Goal: Information Seeking & Learning: Learn about a topic

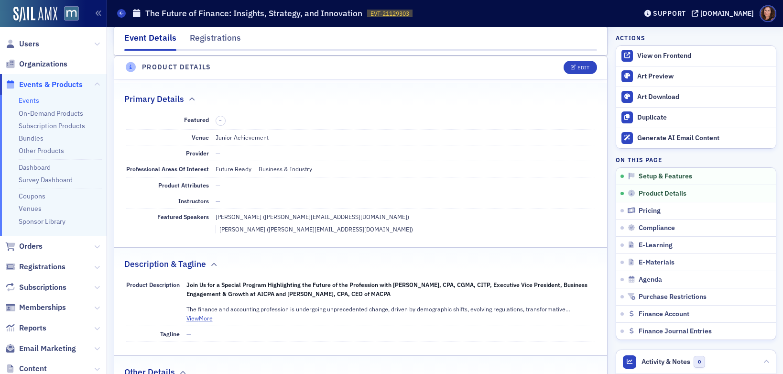
scroll to position [229, 0]
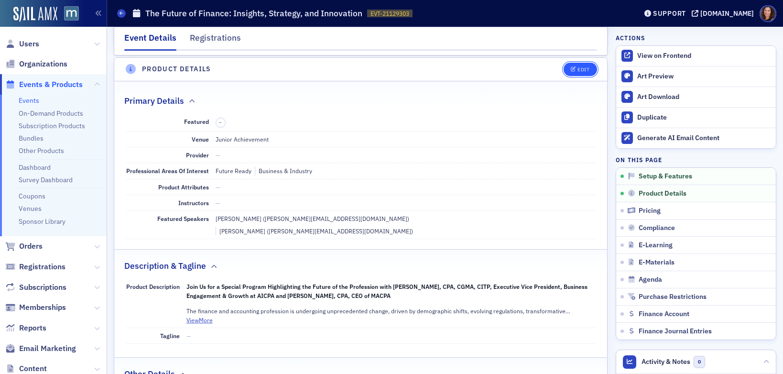
click at [573, 63] on button "Edit" at bounding box center [580, 69] width 33 height 13
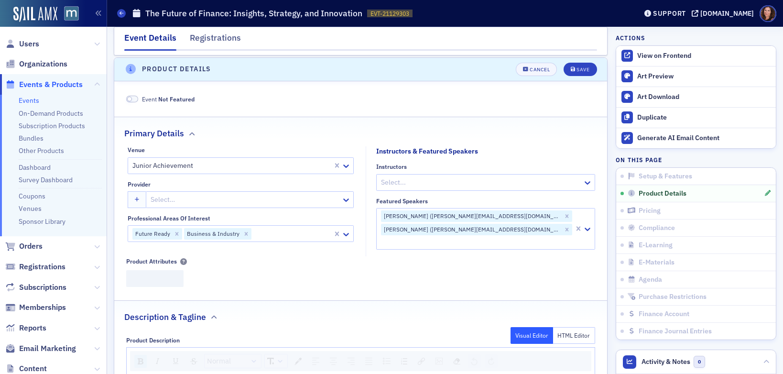
scroll to position [231, 0]
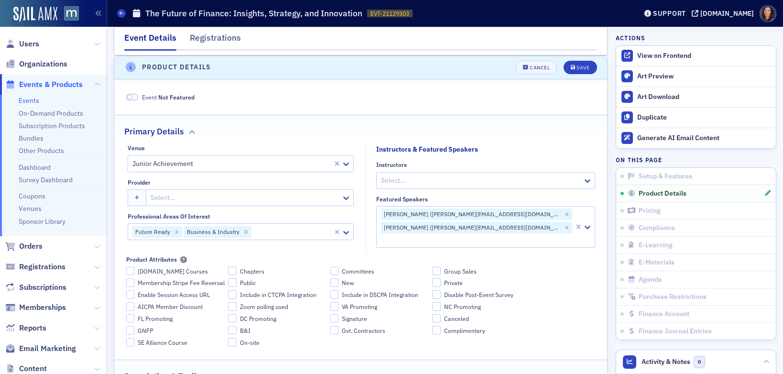
click at [540, 59] on header "Product Details Cancel Save" at bounding box center [360, 67] width 493 height 23
click at [537, 65] on div "Cancel" at bounding box center [540, 67] width 20 height 5
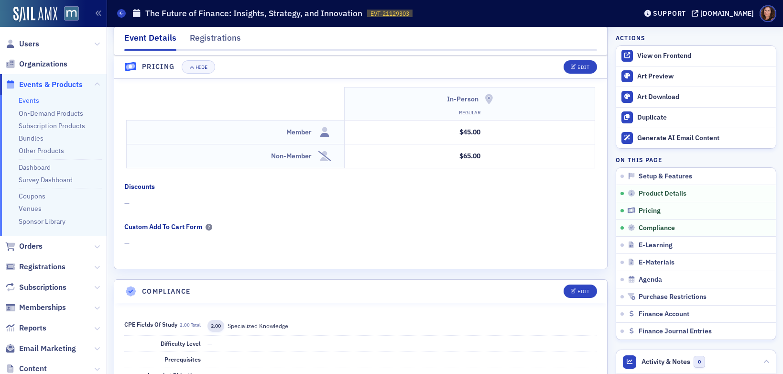
scroll to position [812, 0]
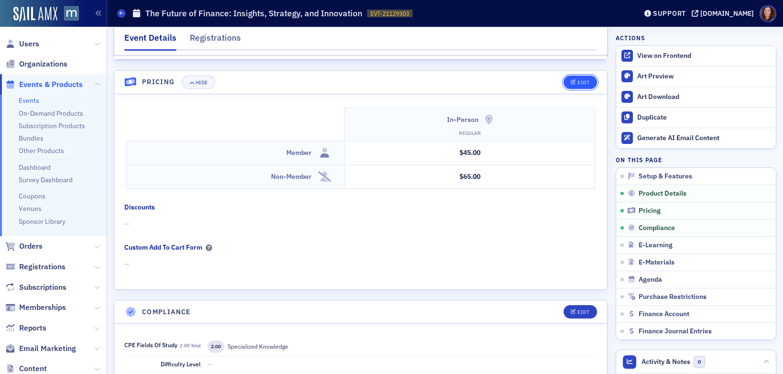
click at [566, 76] on button "Edit" at bounding box center [580, 82] width 33 height 13
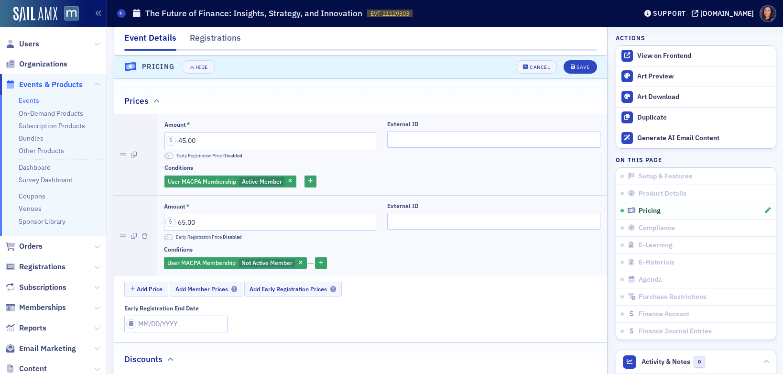
scroll to position [834, 0]
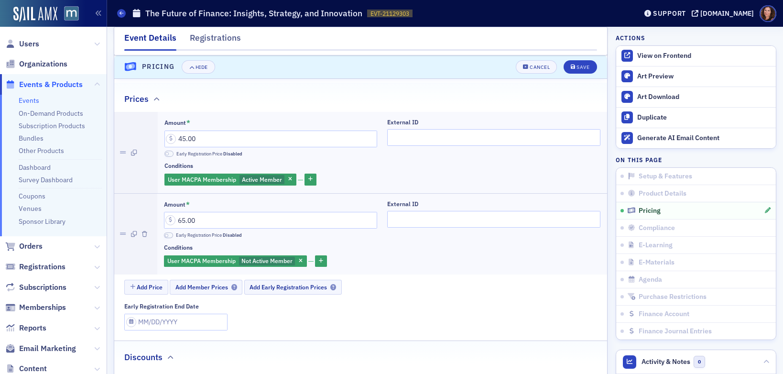
click at [24, 98] on link "Events" at bounding box center [29, 100] width 21 height 9
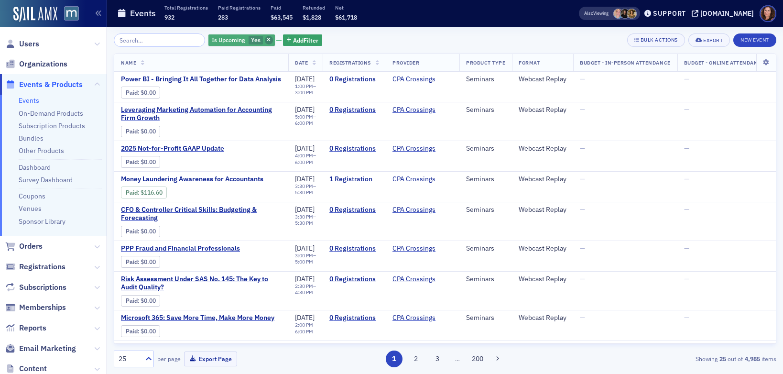
drag, startPoint x: 258, startPoint y: 38, endPoint x: 174, endPoint y: 43, distance: 83.8
click at [267, 38] on icon "button" at bounding box center [269, 40] width 4 height 5
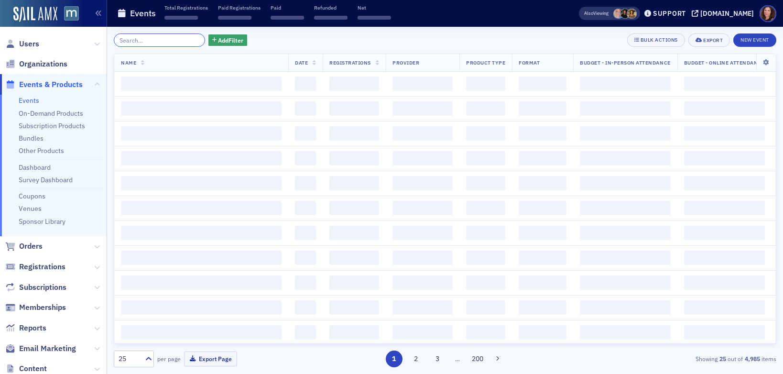
click at [163, 43] on input "search" at bounding box center [159, 39] width 91 height 13
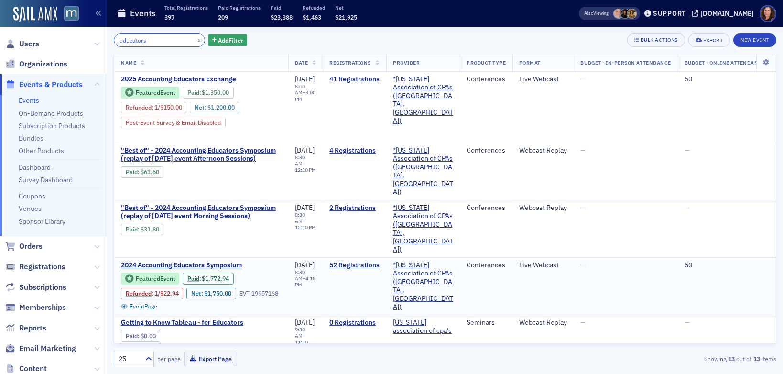
type input "educators"
click at [215, 261] on span "2024 Accounting Educators Symposium" at bounding box center [201, 265] width 161 height 9
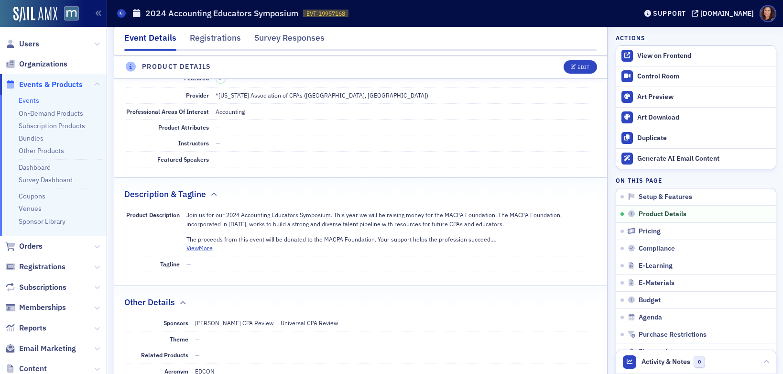
scroll to position [259, 0]
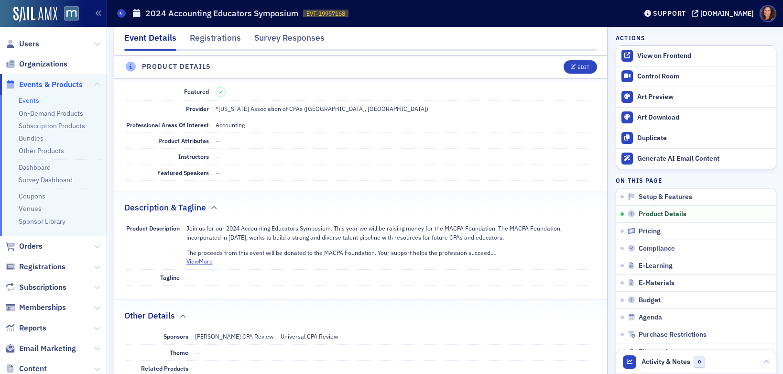
click at [197, 263] on button "View More" at bounding box center [199, 261] width 26 height 9
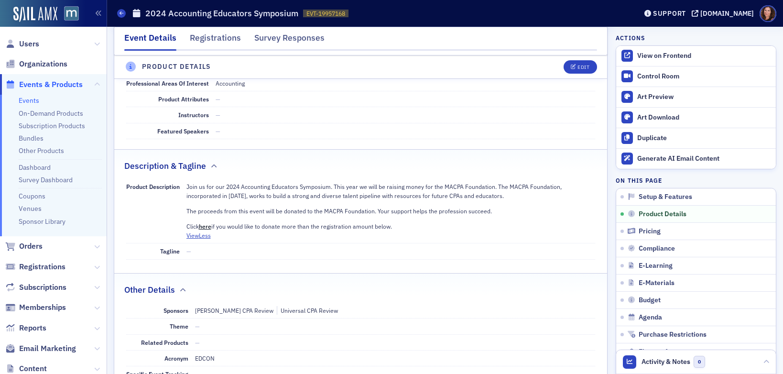
scroll to position [305, 0]
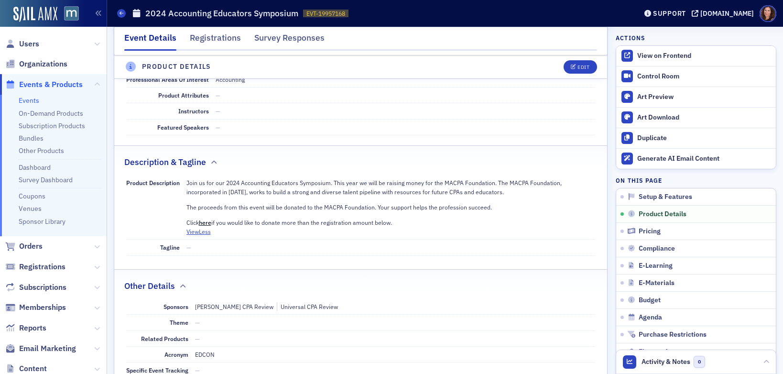
click at [366, 194] on p "Join us for our 2024 Accounting Educators Symposium. This year we will be raisi…" at bounding box center [390, 187] width 409 height 18
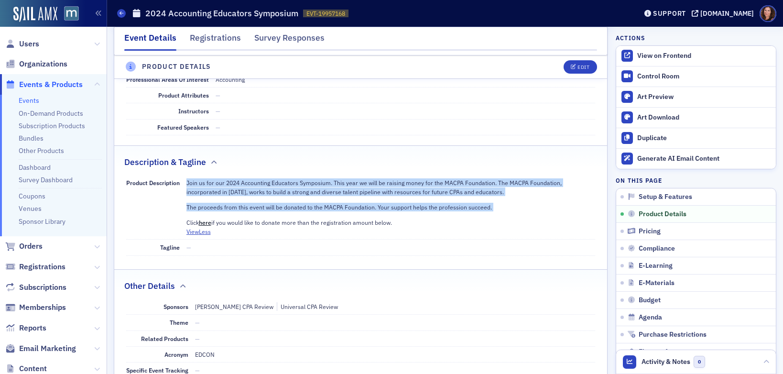
drag, startPoint x: 186, startPoint y: 182, endPoint x: 529, endPoint y: 216, distance: 344.4
click at [529, 216] on div "Join us for our 2024 Accounting Educators Symposium. This year we will be raisi…" at bounding box center [390, 202] width 409 height 49
click at [205, 222] on link "here" at bounding box center [205, 222] width 12 height 8
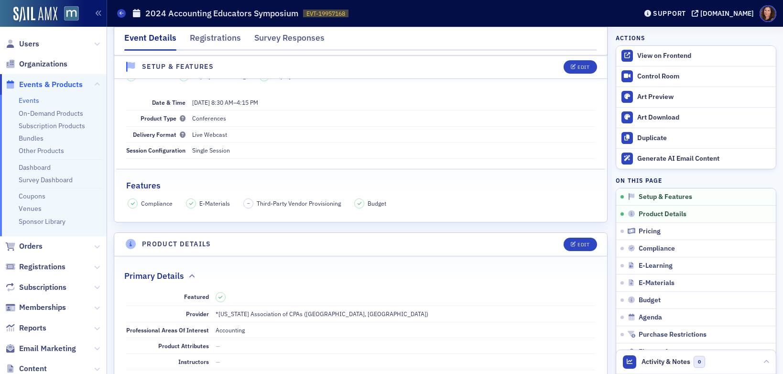
scroll to position [0, 0]
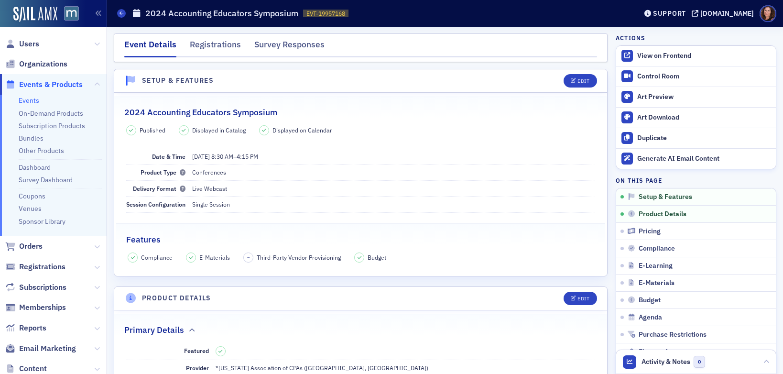
click at [32, 98] on link "Events" at bounding box center [29, 100] width 21 height 9
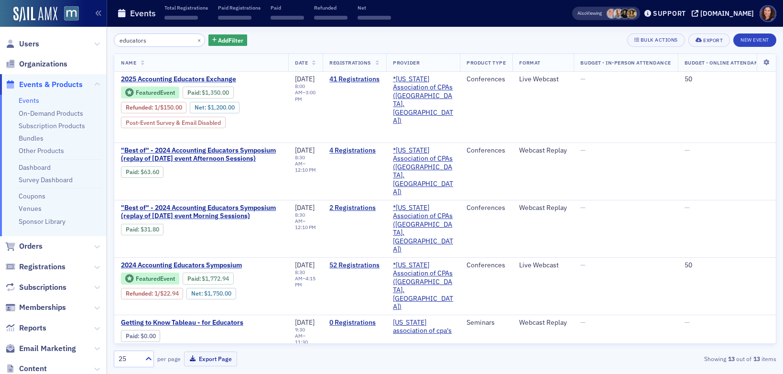
click at [144, 41] on input "educators" at bounding box center [159, 39] width 91 height 13
click at [141, 41] on input "educators" at bounding box center [159, 39] width 91 height 13
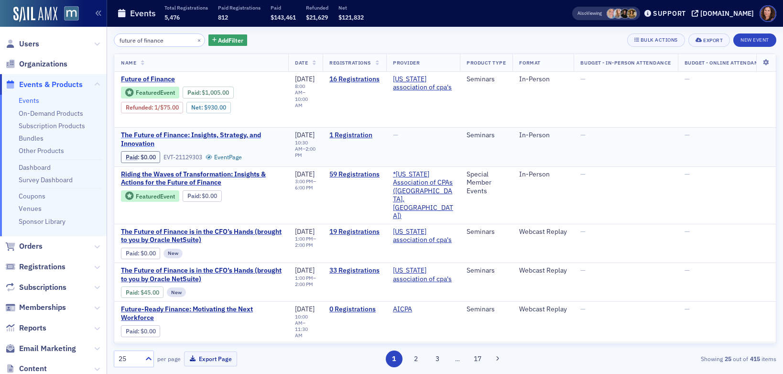
type input "future of finance"
click at [202, 136] on span "The Future of Finance: Insights, Strategy, and Innovation" at bounding box center [201, 139] width 161 height 17
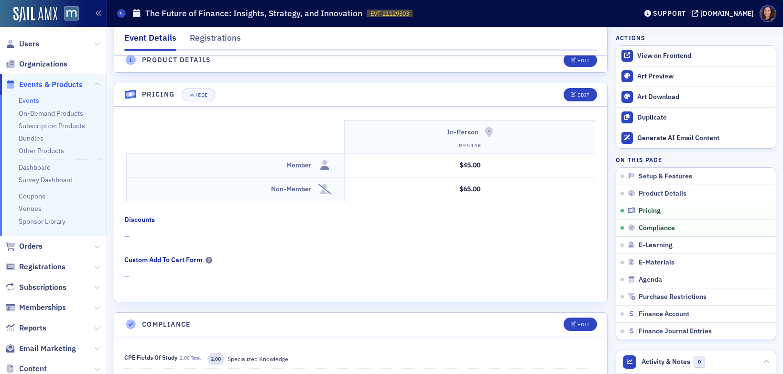
scroll to position [735, 0]
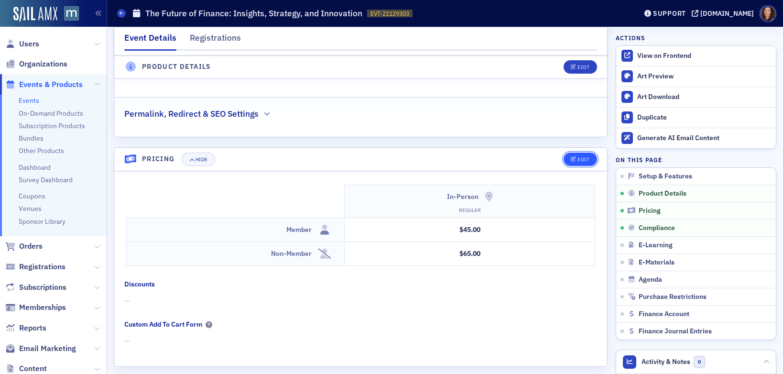
click at [577, 157] on div "Edit" at bounding box center [583, 159] width 12 height 5
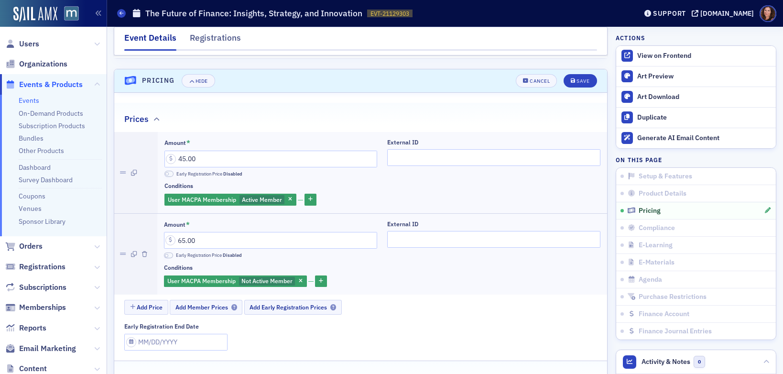
scroll to position [815, 0]
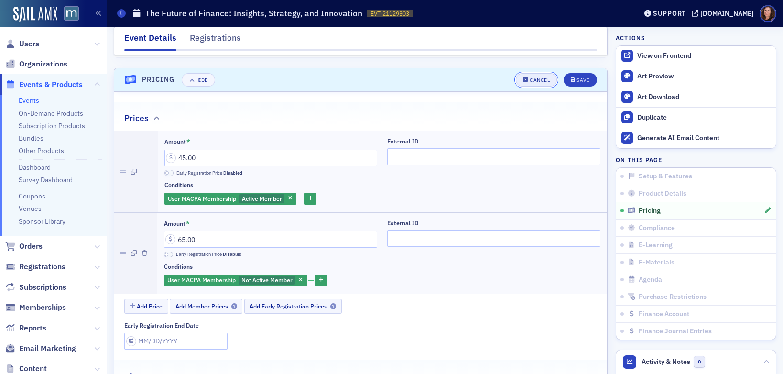
click at [539, 77] on div "Cancel" at bounding box center [540, 79] width 20 height 5
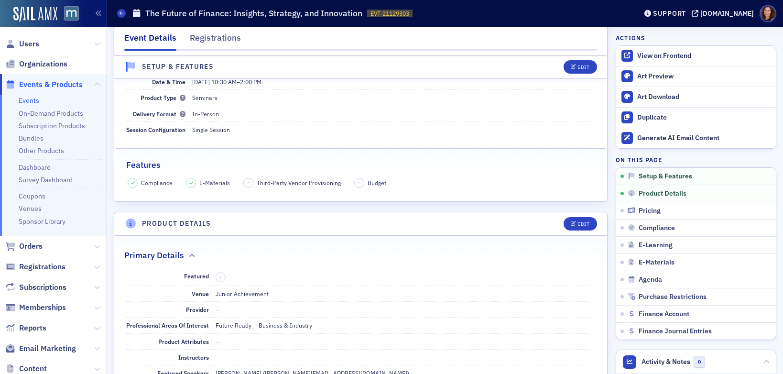
scroll to position [75, 0]
click at [668, 50] on link "View on Frontend" at bounding box center [696, 56] width 160 height 20
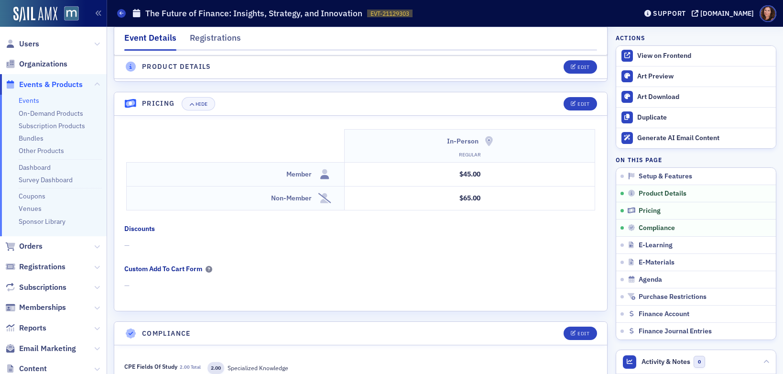
scroll to position [795, 0]
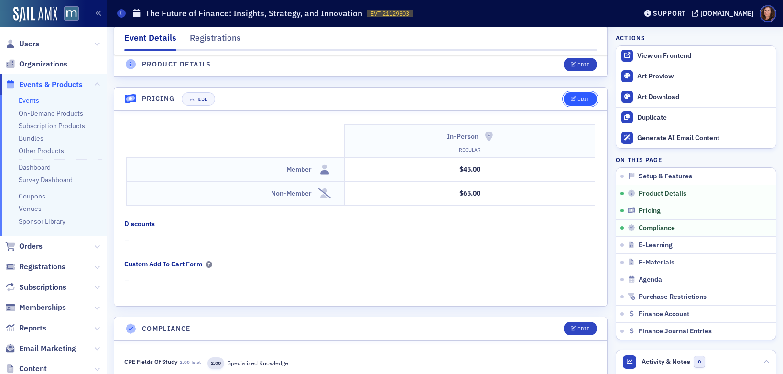
click at [577, 97] on div "Edit" at bounding box center [583, 99] width 12 height 5
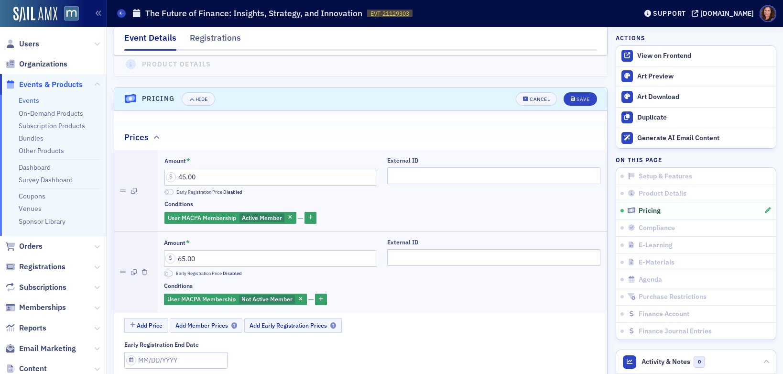
scroll to position [815, 0]
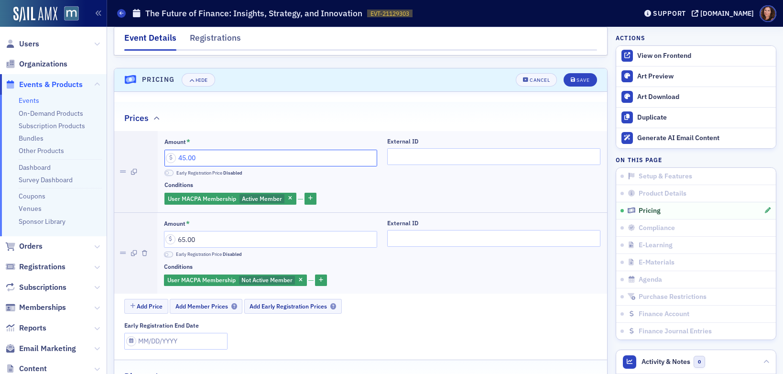
drag, startPoint x: 219, startPoint y: 147, endPoint x: 161, endPoint y: 143, distance: 58.0
click at [161, 143] on div "Amount * 45.00 Early Registration Price Disabled External ID Conditions User MA…" at bounding box center [382, 171] width 449 height 81
click at [580, 73] on button "Save" at bounding box center [580, 79] width 33 height 13
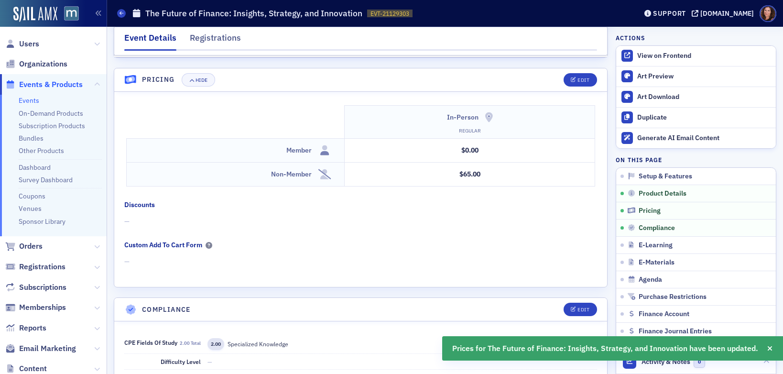
click at [146, 240] on div "Custom Add To Cart Form" at bounding box center [163, 245] width 78 height 10
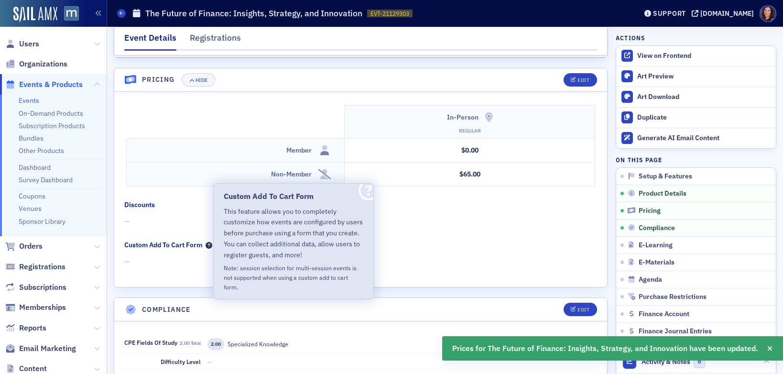
click at [210, 242] on icon at bounding box center [209, 245] width 7 height 7
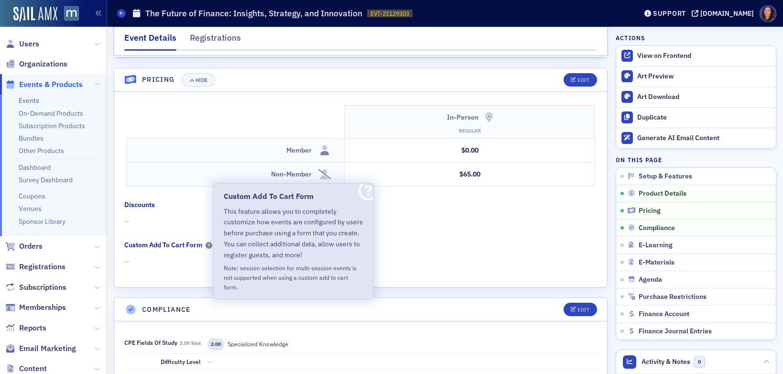
click at [457, 240] on fieldset "Custom Add To Cart Form —" at bounding box center [363, 256] width 478 height 33
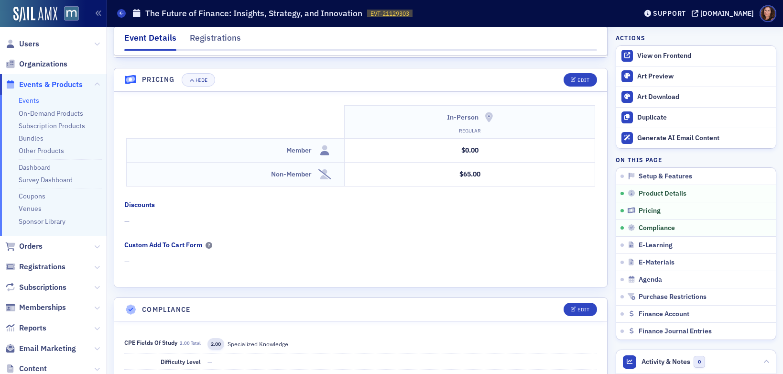
drag, startPoint x: 25, startPoint y: 102, endPoint x: 35, endPoint y: 101, distance: 9.6
click at [25, 102] on link "Events" at bounding box center [29, 100] width 21 height 9
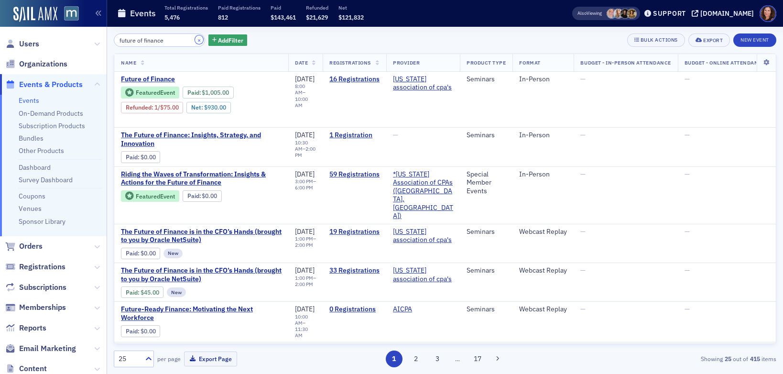
click at [195, 42] on button "×" at bounding box center [199, 39] width 9 height 9
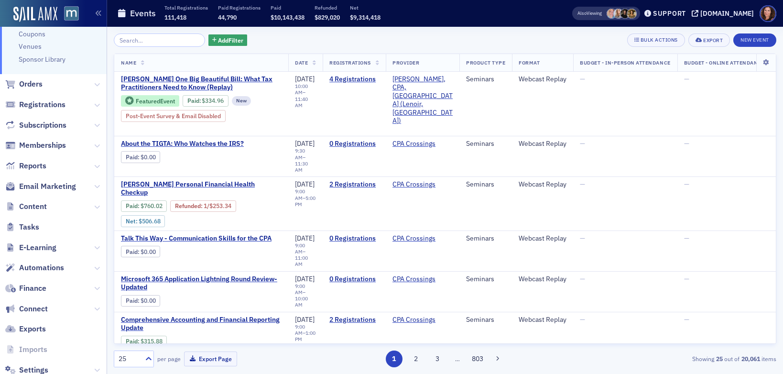
scroll to position [188, 0]
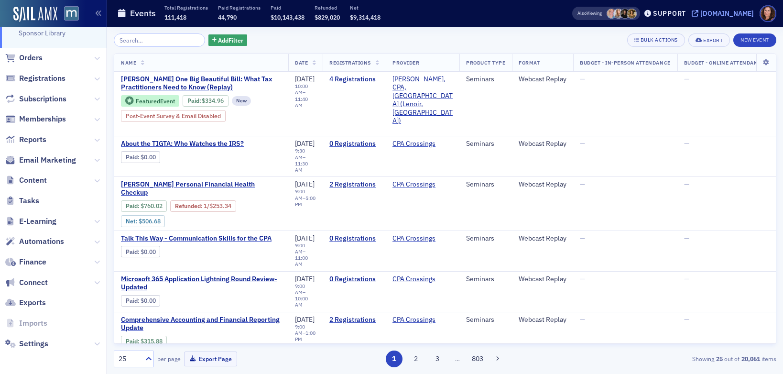
click at [725, 13] on div "[DOMAIN_NAME]" at bounding box center [727, 13] width 54 height 9
click at [170, 41] on input "search" at bounding box center [159, 39] width 91 height 13
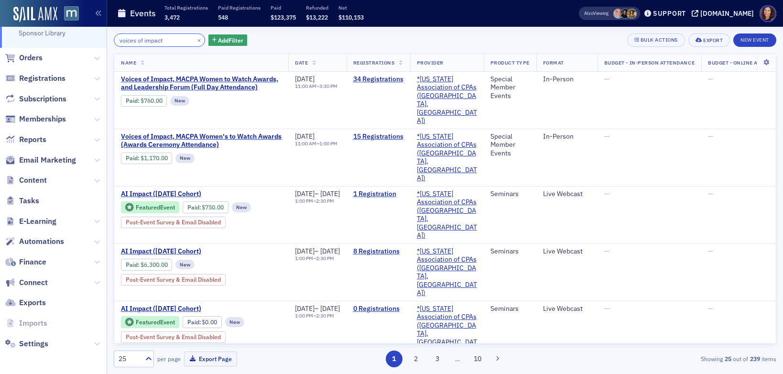
type input "voices of impact"
click at [737, 11] on div "[DOMAIN_NAME]" at bounding box center [727, 13] width 54 height 9
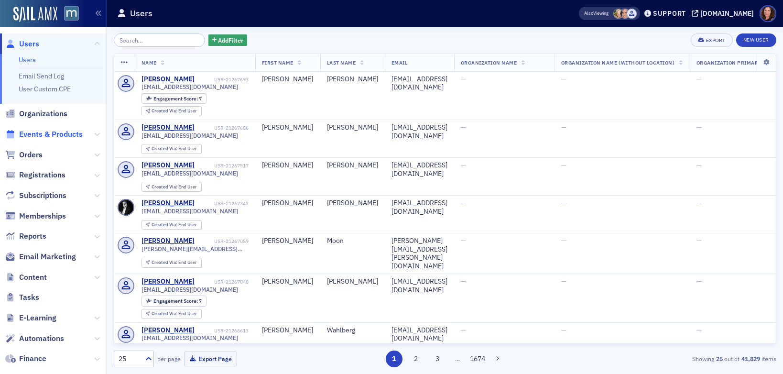
click at [40, 137] on span "Events & Products" at bounding box center [51, 134] width 64 height 11
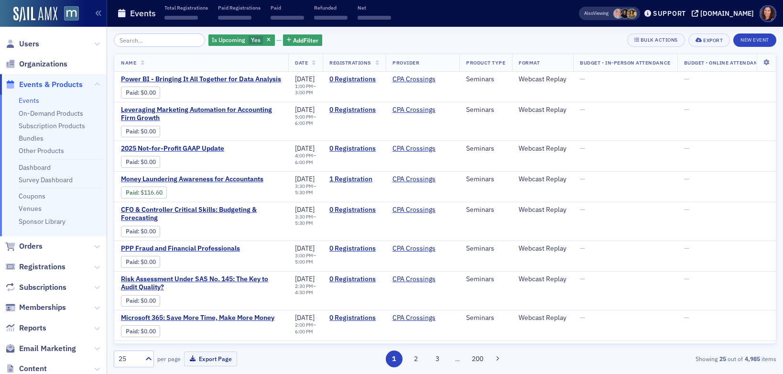
click at [172, 42] on input "search" at bounding box center [159, 39] width 91 height 13
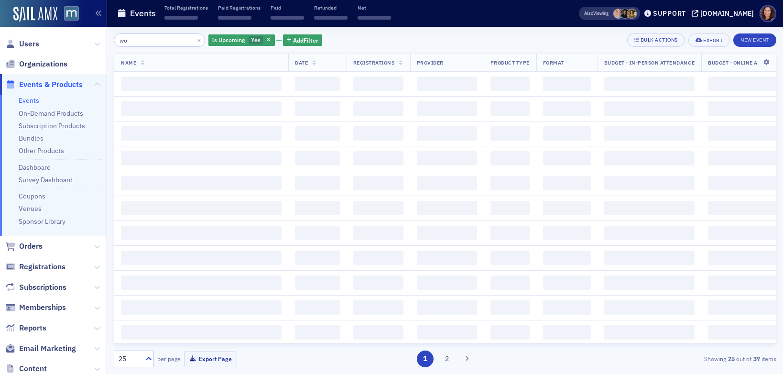
type input "w"
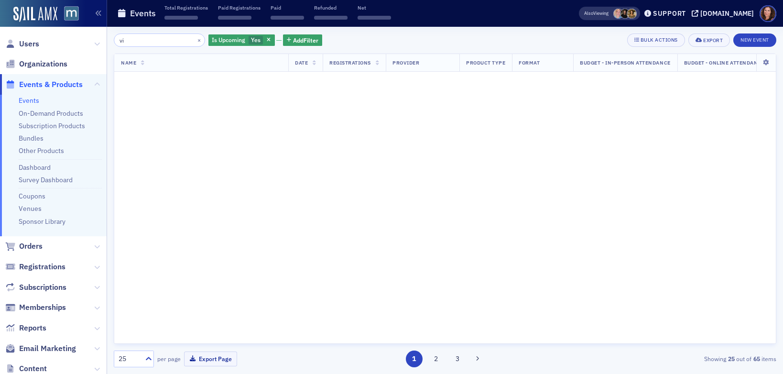
type input "v"
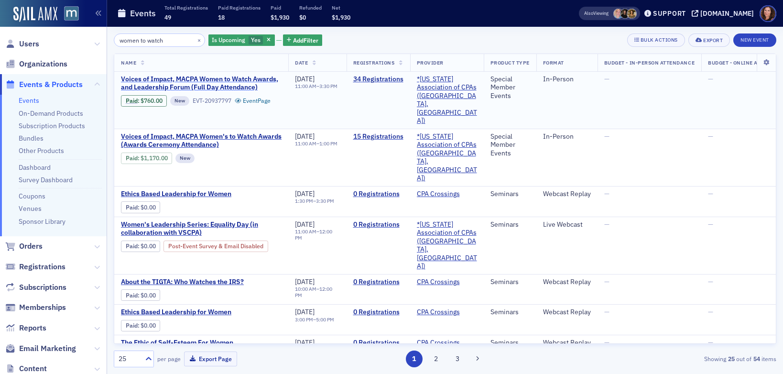
type input "women to watch"
click at [220, 86] on span "Voices of Impact, MACPA Women to Watch Awards, and Leadership Forum (Full Day A…" at bounding box center [201, 83] width 161 height 17
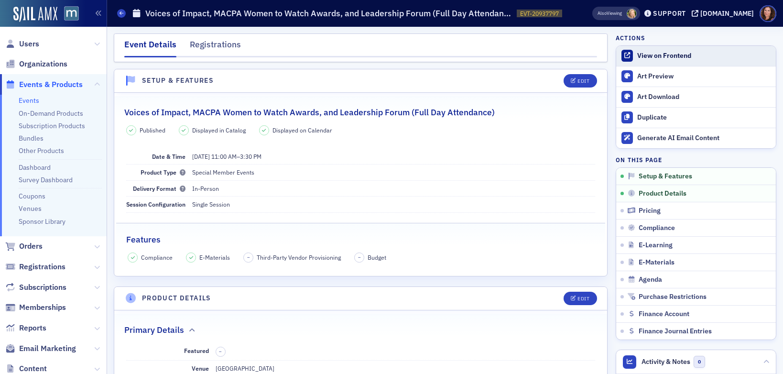
click at [671, 56] on div "View on Frontend" at bounding box center [704, 56] width 134 height 9
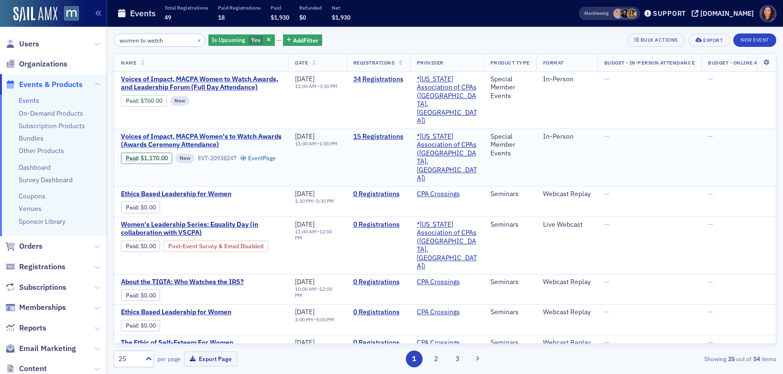
click at [220, 132] on span "Voices of Impact, MACPA Women's to Watch Awards (Awards Ceremony Attendance)" at bounding box center [201, 140] width 161 height 17
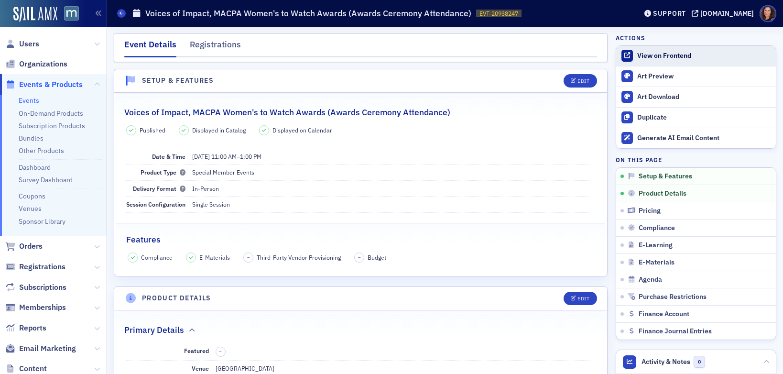
click at [658, 54] on div "View on Frontend" at bounding box center [704, 56] width 134 height 9
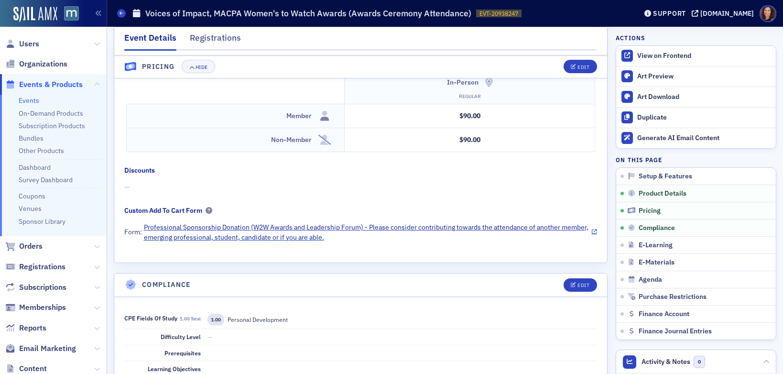
scroll to position [851, 0]
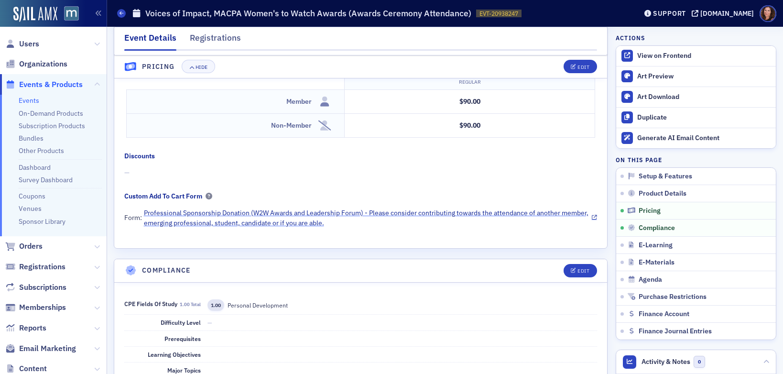
click at [334, 214] on link "Professional Sponsorship Donation (W2W Awards and Leadership Forum) - Please co…" at bounding box center [370, 218] width 453 height 20
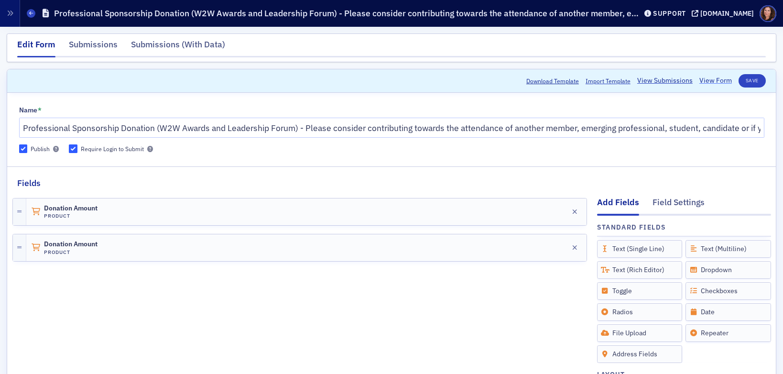
click at [710, 82] on link "View Form" at bounding box center [715, 81] width 33 height 10
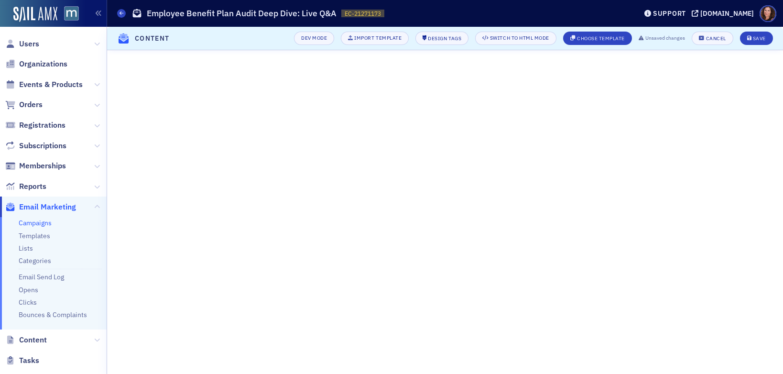
scroll to position [23, 0]
